Goal: Task Accomplishment & Management: Manage account settings

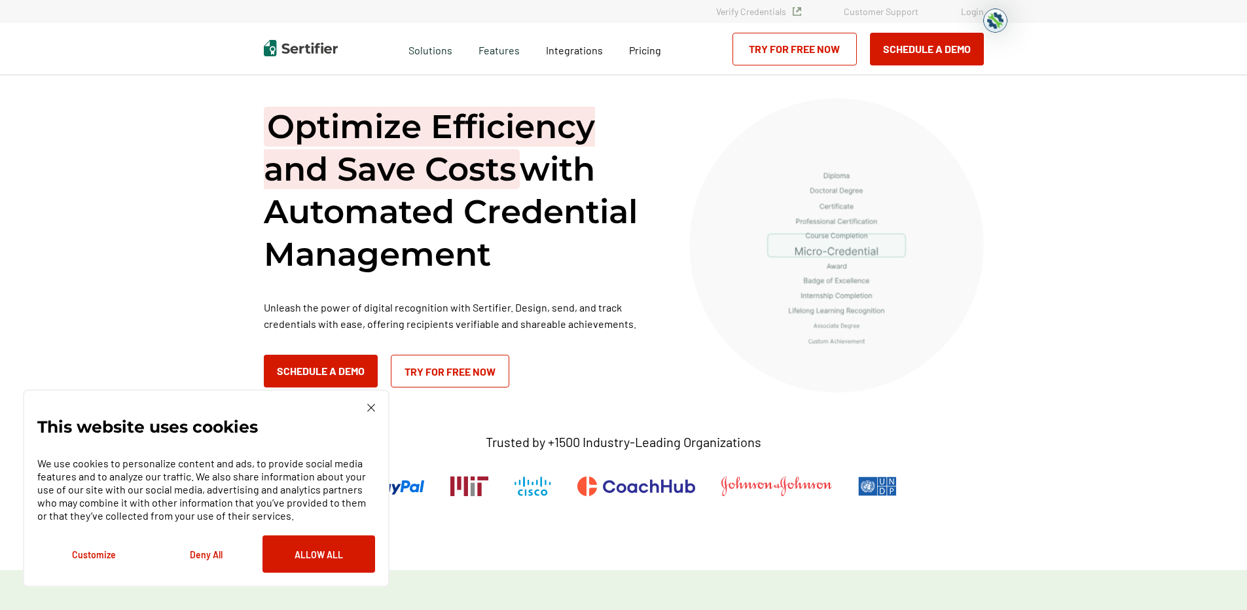
click at [968, 14] on link "Login" at bounding box center [972, 11] width 23 height 11
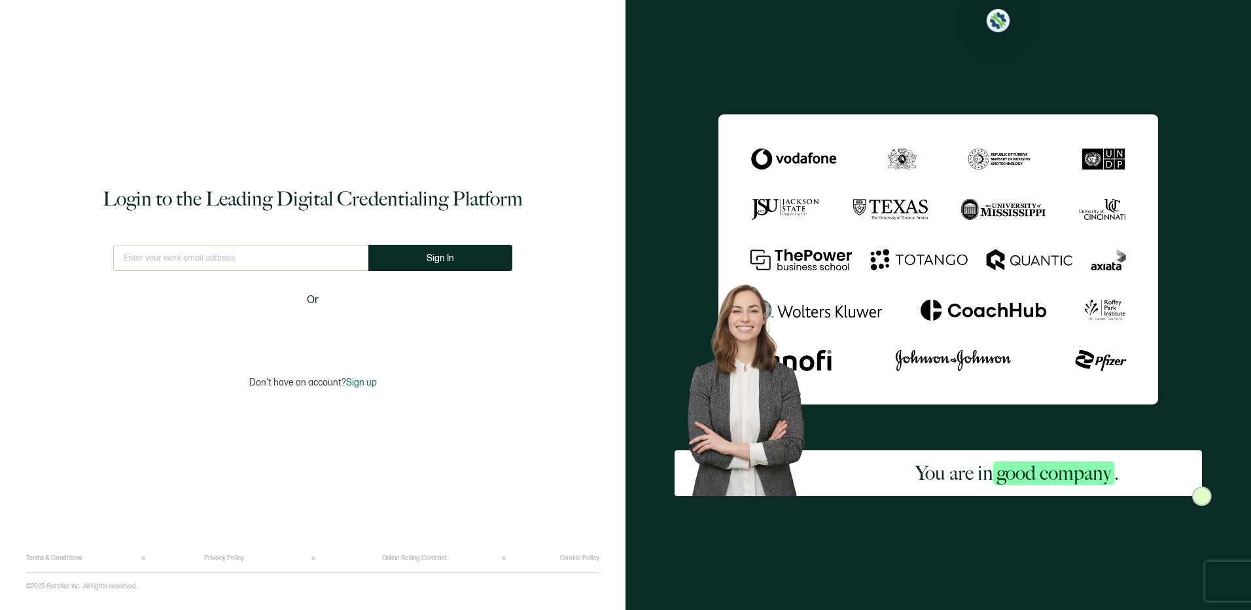
click at [211, 255] on input "text" at bounding box center [240, 258] width 255 height 26
type input "pam@tiptoncommunications.com"
click at [407, 268] on button "Sign In" at bounding box center [446, 258] width 144 height 26
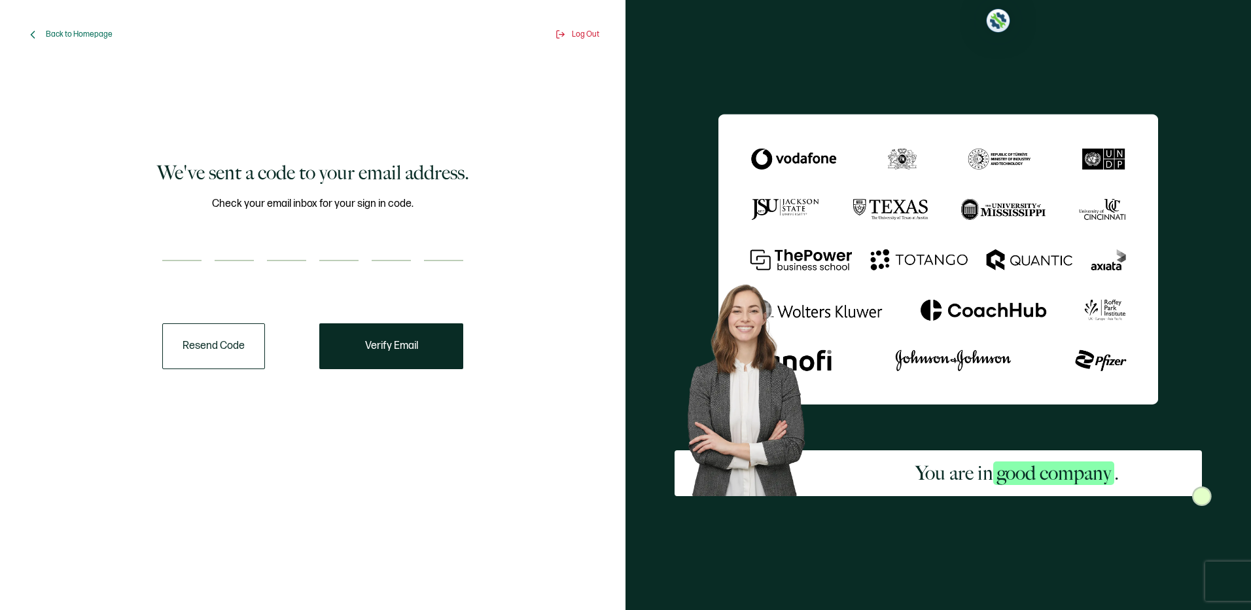
drag, startPoint x: 180, startPoint y: 255, endPoint x: 211, endPoint y: 244, distance: 32.7
click at [184, 254] on input "number" at bounding box center [181, 248] width 39 height 26
type input "1"
type input "9"
type input "2"
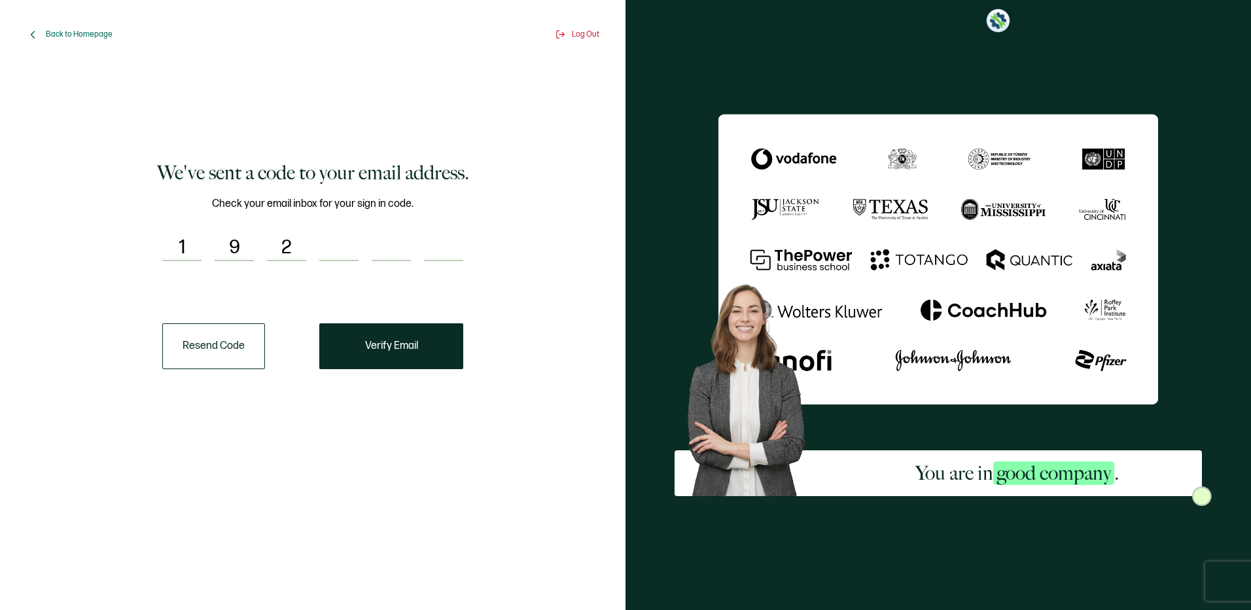
type input "8"
type input "4"
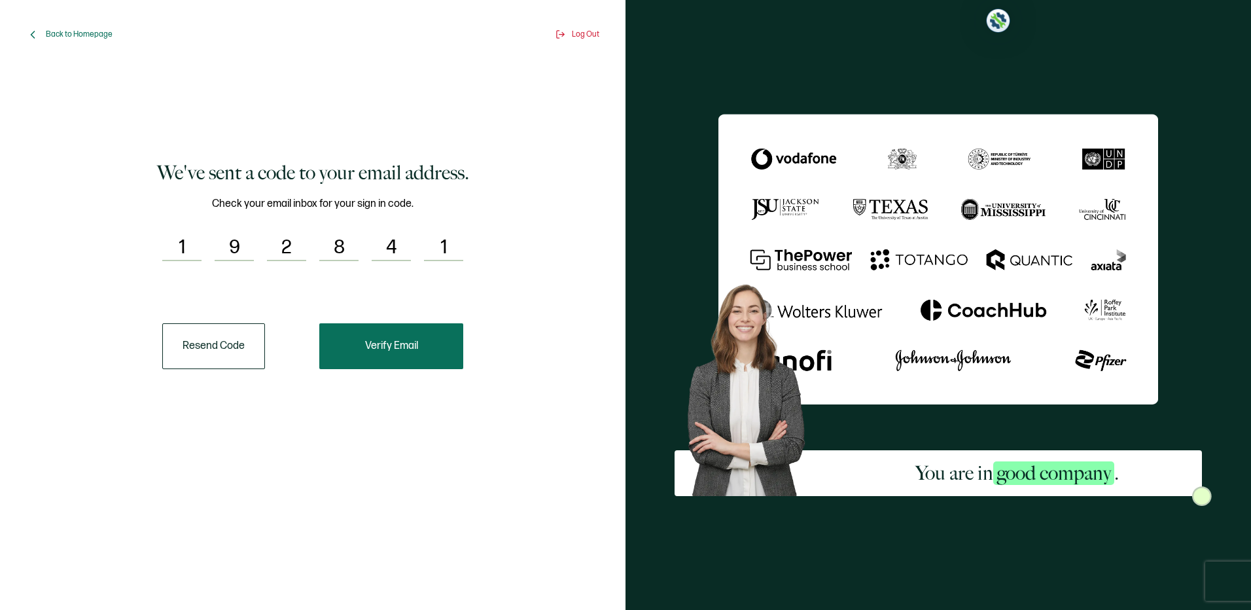
type input "1"
click at [372, 351] on span "Verify Email" at bounding box center [391, 346] width 53 height 10
